Goal: Transaction & Acquisition: Book appointment/travel/reservation

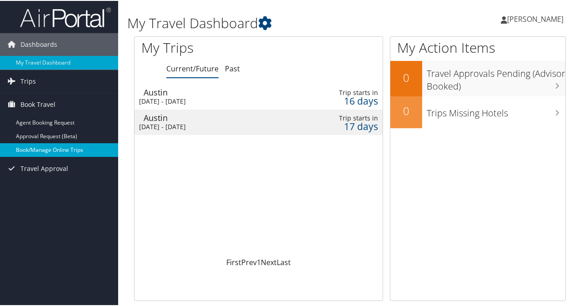
click at [39, 145] on link "Book/Manage Online Trips" at bounding box center [59, 149] width 118 height 14
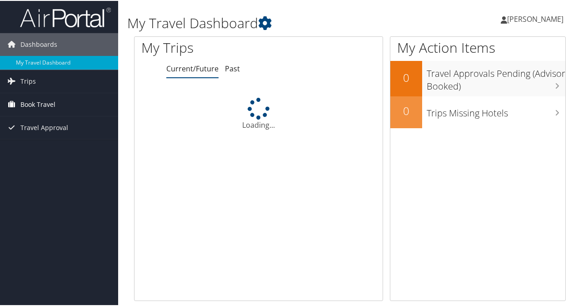
click at [35, 105] on span "Book Travel" at bounding box center [37, 103] width 35 height 23
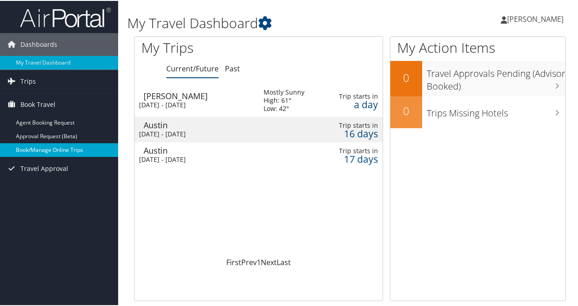
click at [57, 146] on link "Book/Manage Online Trips" at bounding box center [59, 149] width 118 height 14
